Goal: Find specific page/section

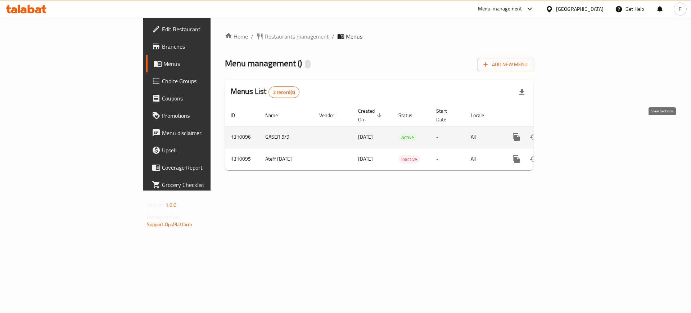
click at [573, 133] on icon "enhanced table" at bounding box center [568, 137] width 9 height 9
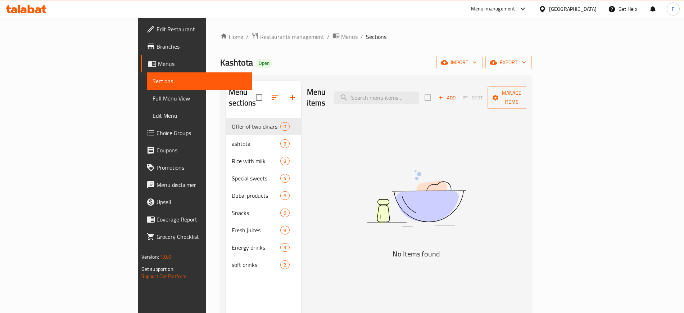
click at [226, 292] on div "Menu sections Offer of two dinars 0 ashtota 8 Rice with milk 8 Special sweets 4…" at bounding box center [263, 237] width 75 height 313
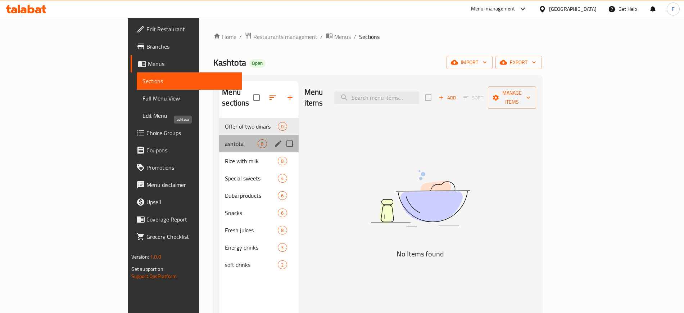
click at [225, 139] on span "ashtota" at bounding box center [241, 143] width 33 height 9
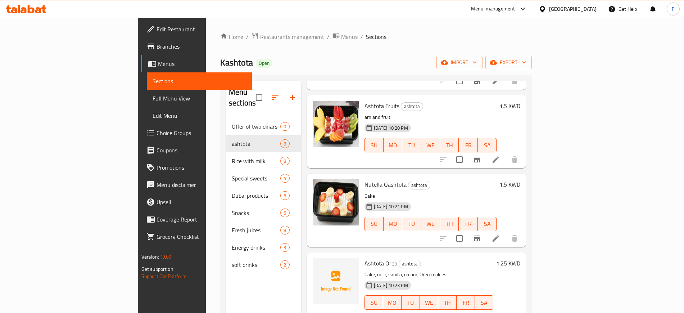
scroll to position [101, 0]
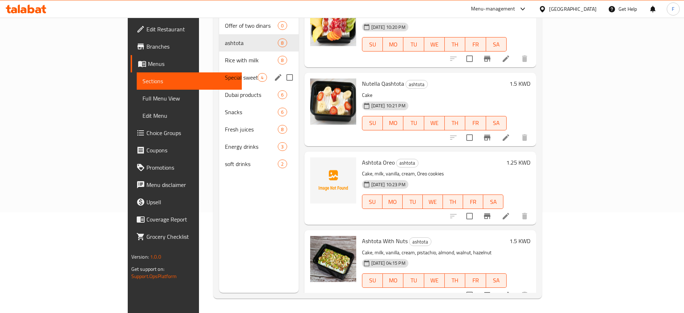
click at [219, 69] on div "Special sweets 4" at bounding box center [258, 77] width 79 height 17
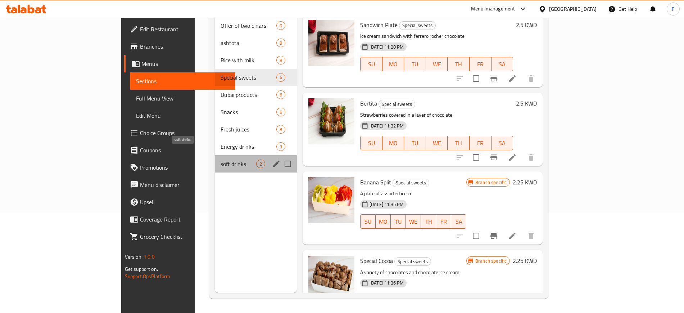
click at [221, 159] on span "soft drinks" at bounding box center [239, 163] width 36 height 9
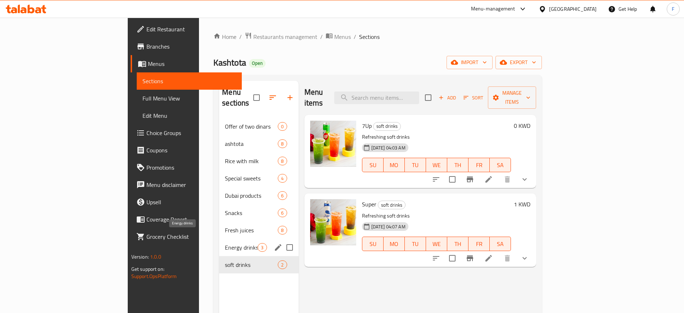
click at [225, 243] on span "Energy drinks" at bounding box center [241, 247] width 33 height 9
